Goal: Subscribe to service/newsletter

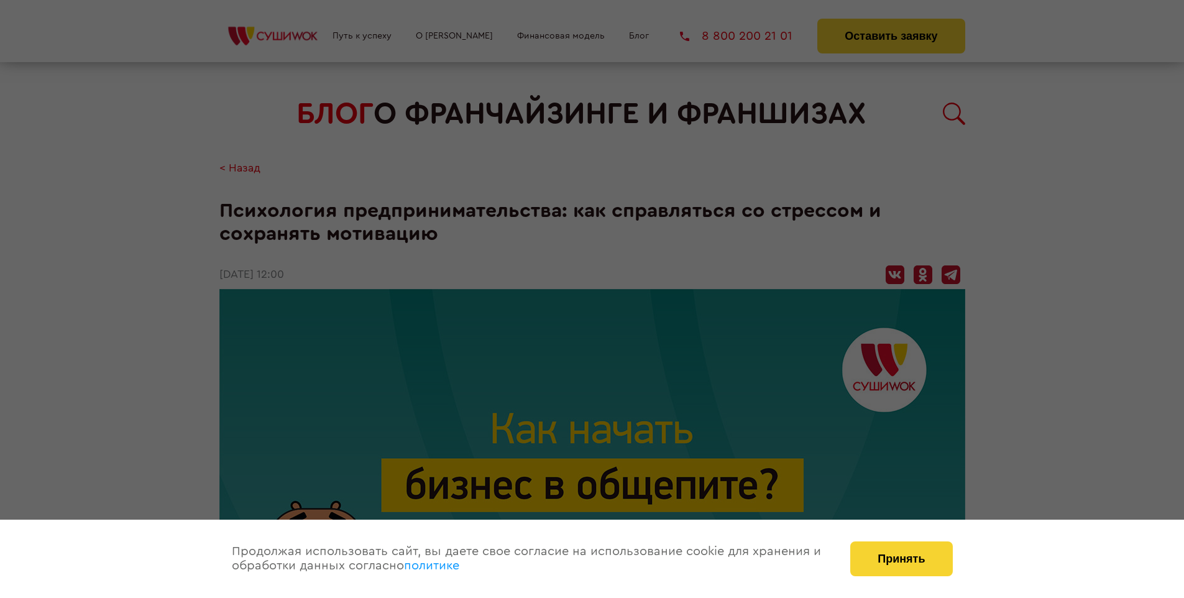
scroll to position [1857, 0]
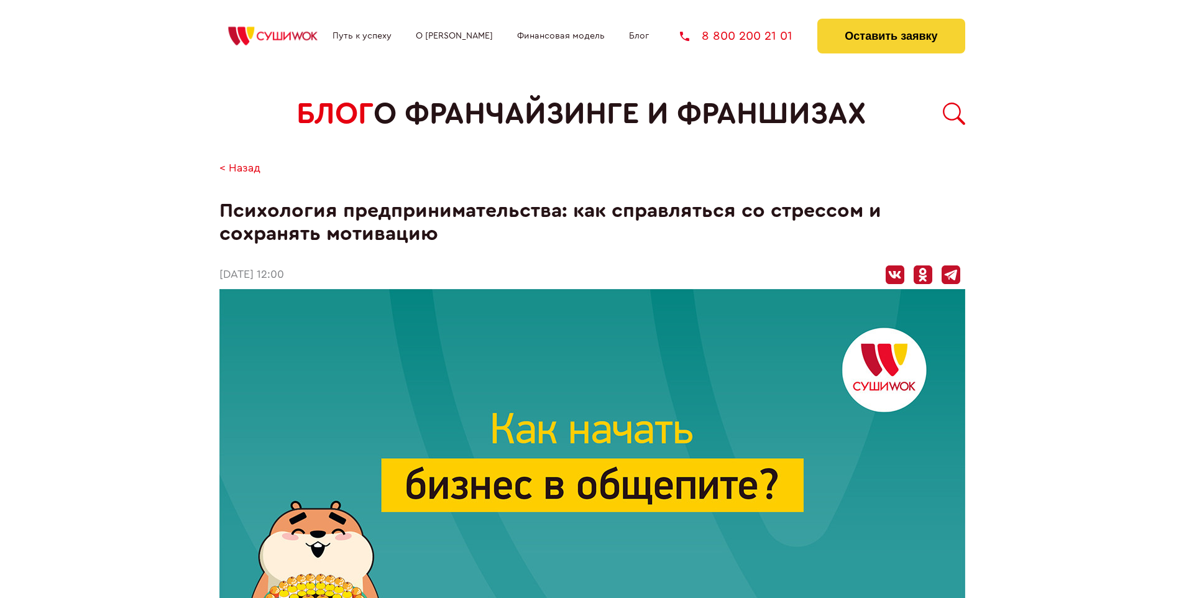
scroll to position [1857, 0]
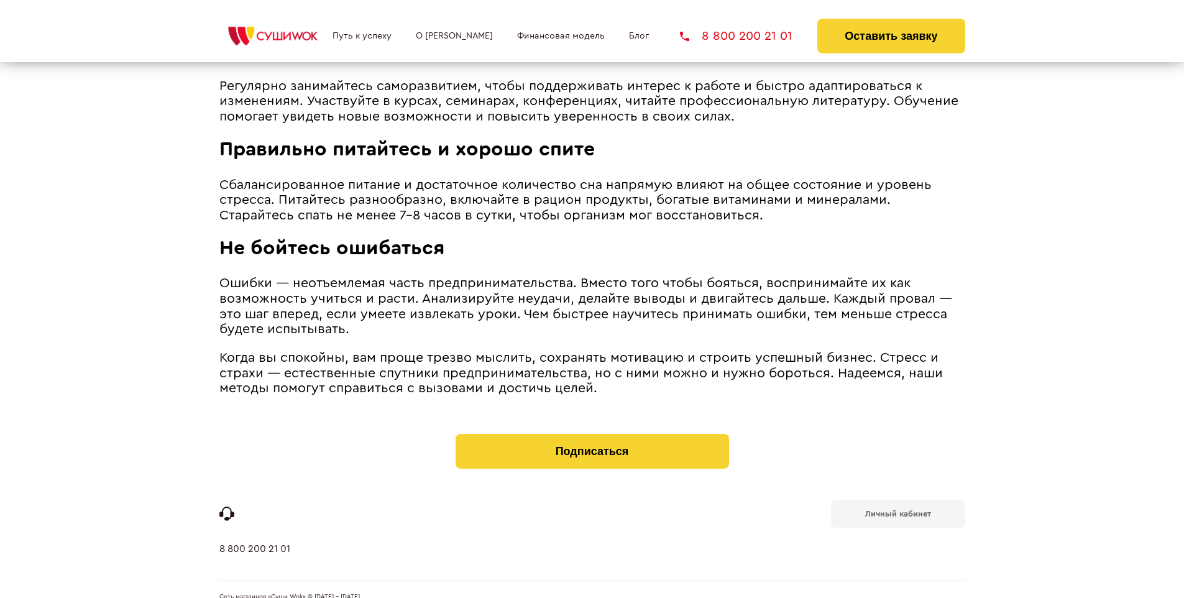
click at [897, 510] on b "Личный кабинет" at bounding box center [898, 514] width 66 height 8
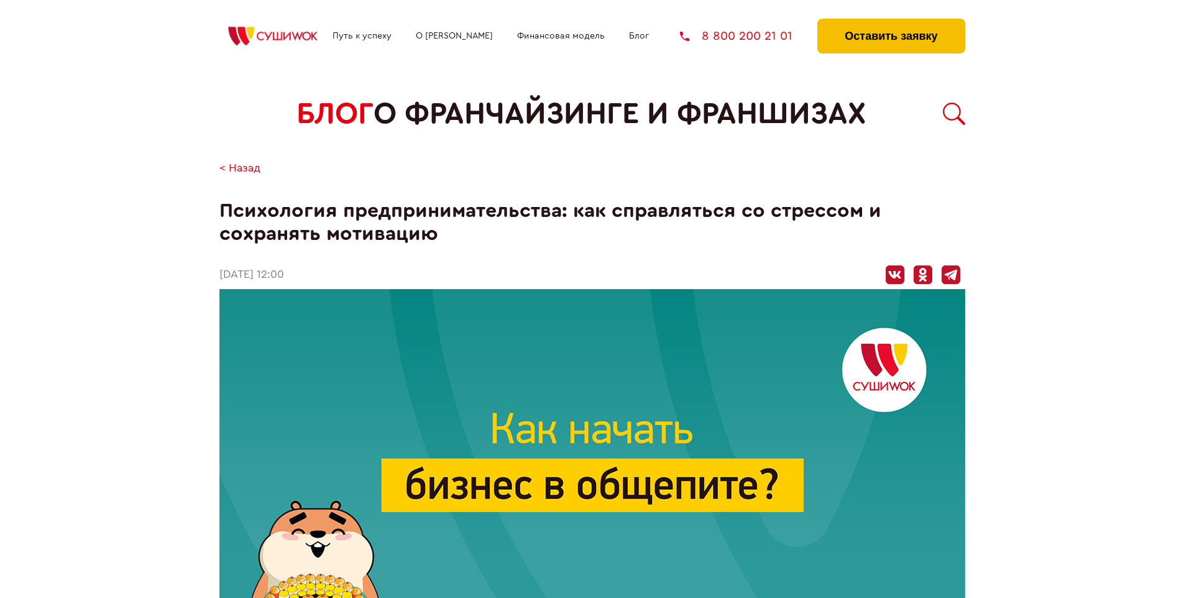
click at [890, 22] on button "Оставить заявку" at bounding box center [890, 36] width 147 height 35
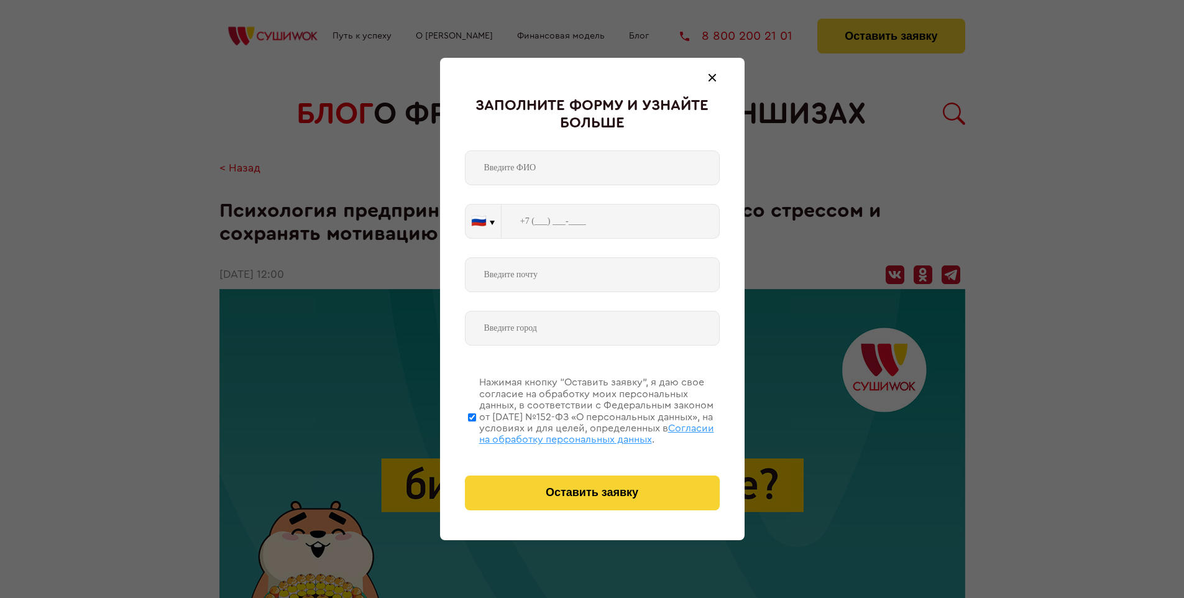
click at [576, 432] on span "Согласии на обработку персональных данных" at bounding box center [596, 433] width 235 height 21
click at [476, 432] on input "Нажимая кнопку “Оставить заявку”, я даю свое согласие на обработку моих персона…" at bounding box center [472, 416] width 8 height 99
checkbox input "false"
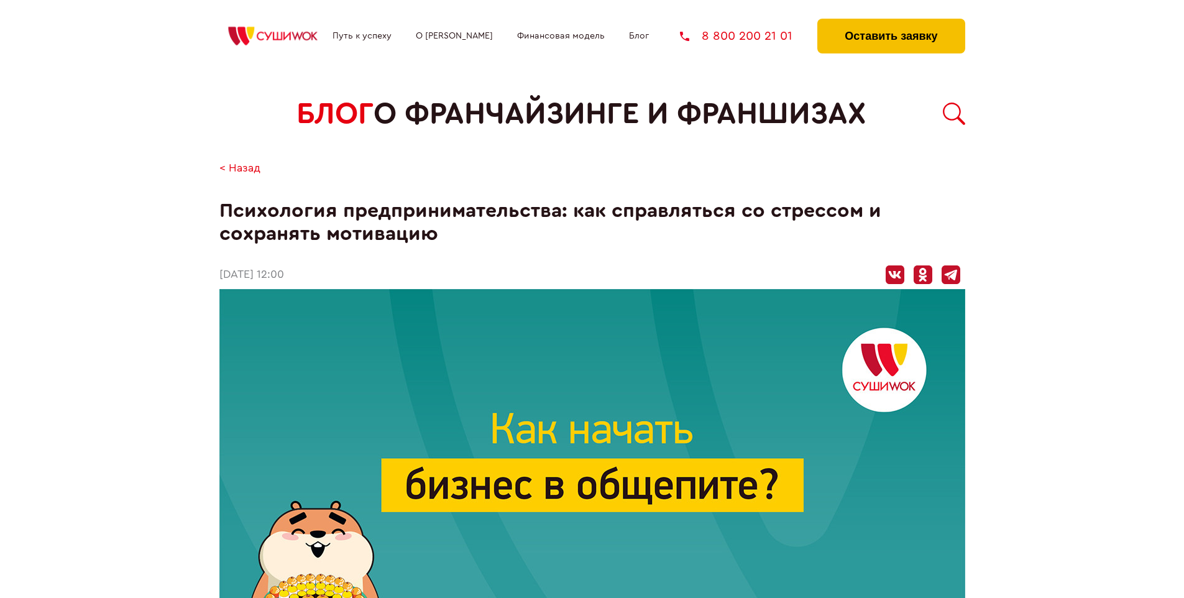
click at [890, 22] on button "Оставить заявку" at bounding box center [890, 36] width 147 height 35
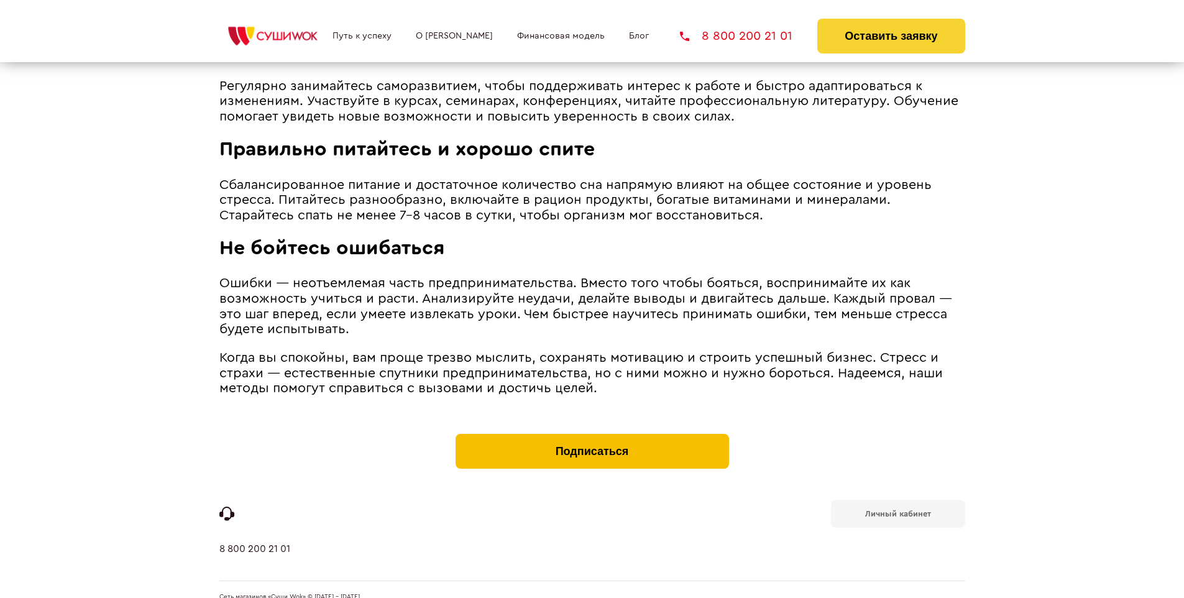
click at [592, 434] on button "Подписаться" at bounding box center [591, 451] width 273 height 35
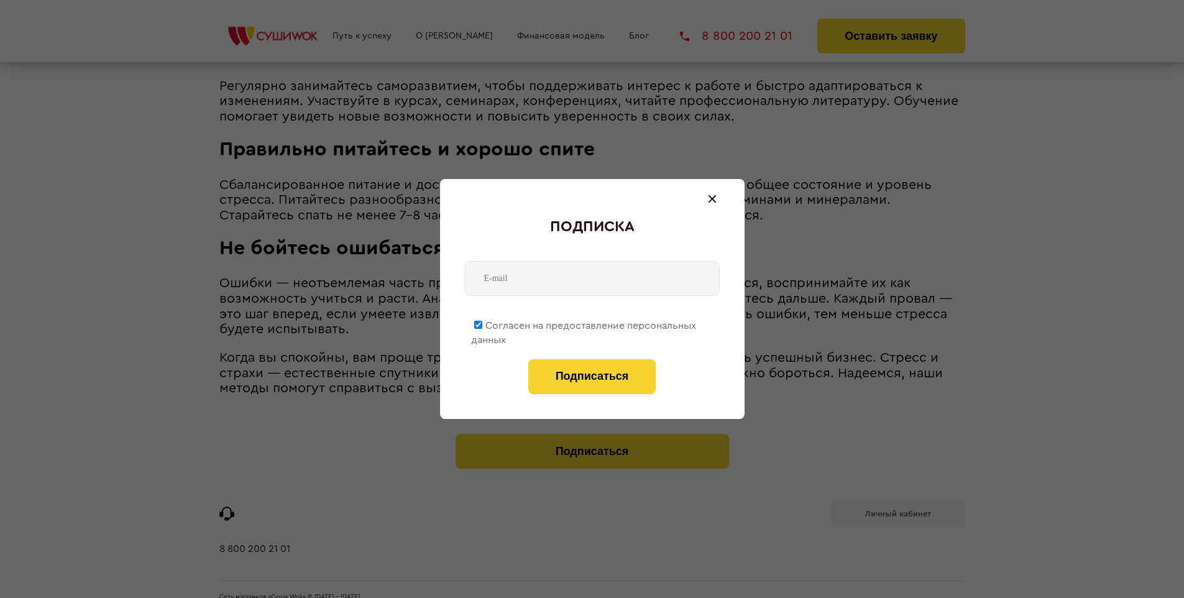
click at [584, 323] on span "Согласен на предоставление персональных данных" at bounding box center [583, 333] width 225 height 24
click at [482, 323] on input "Согласен на предоставление персональных данных" at bounding box center [478, 325] width 8 height 8
checkbox input "false"
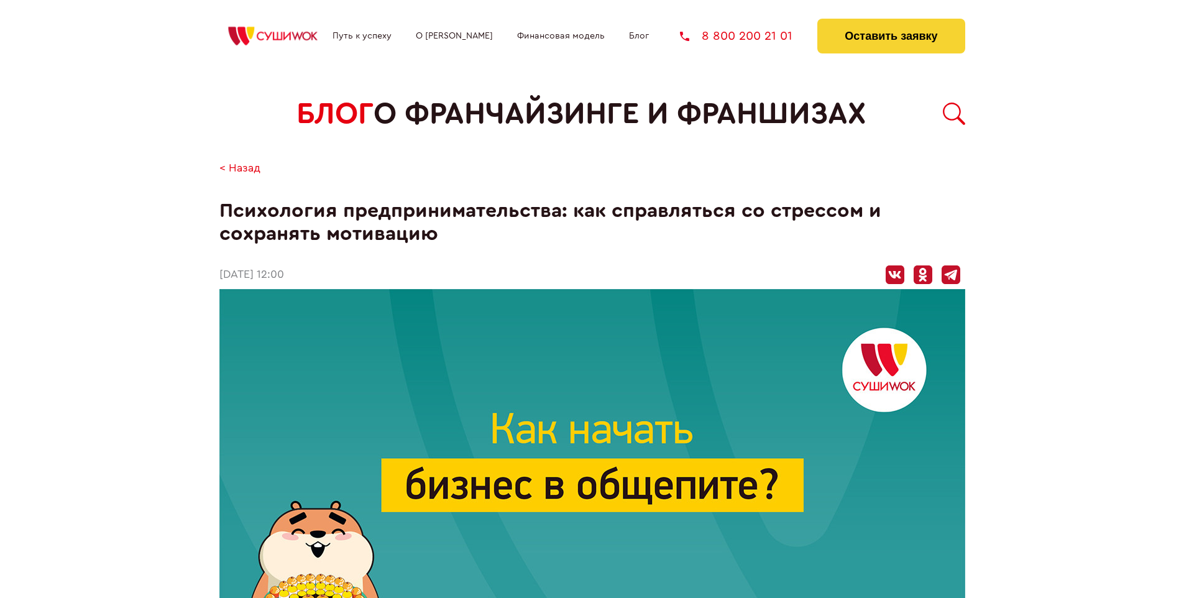
scroll to position [1857, 0]
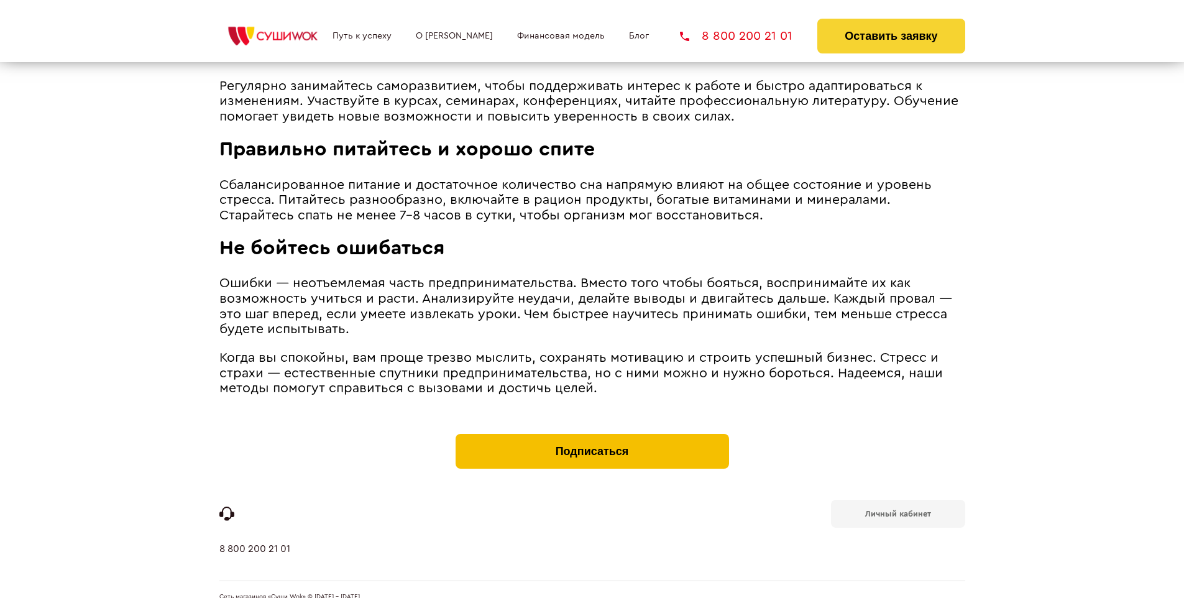
click at [592, 434] on button "Подписаться" at bounding box center [591, 451] width 273 height 35
